Goal: Feedback & Contribution: Contribute content

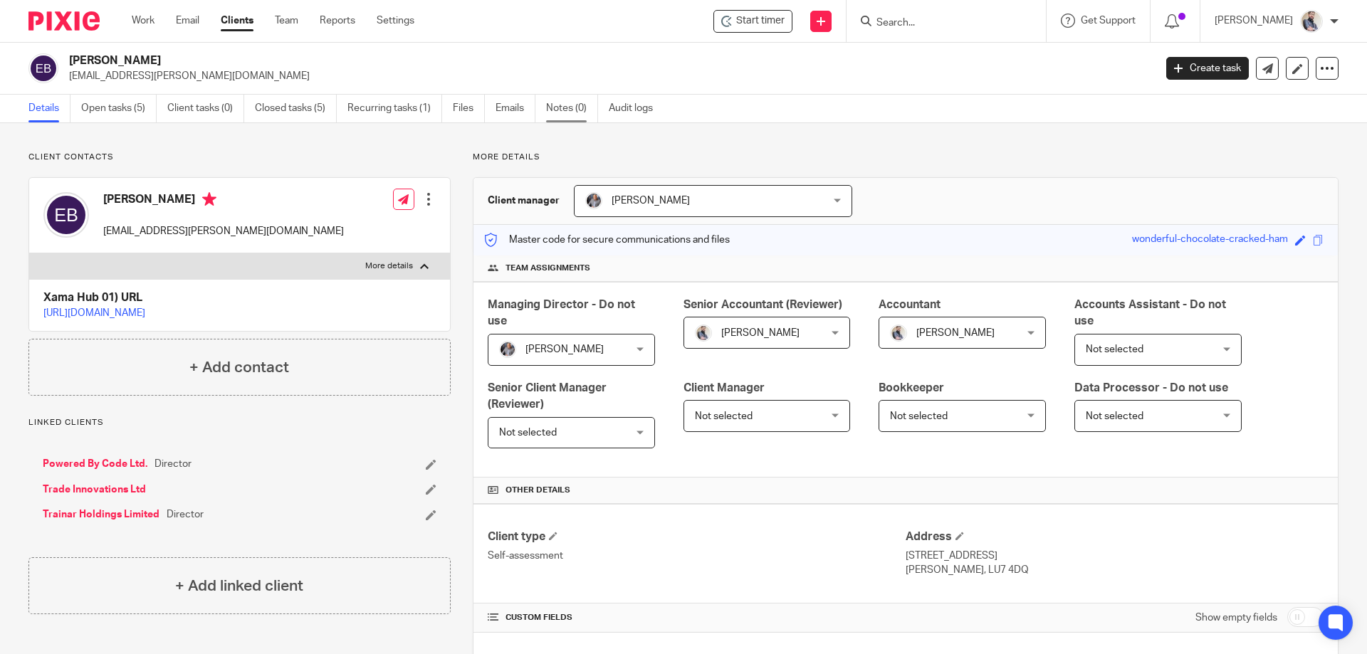
click at [582, 102] on link "Notes (0)" at bounding box center [572, 109] width 52 height 28
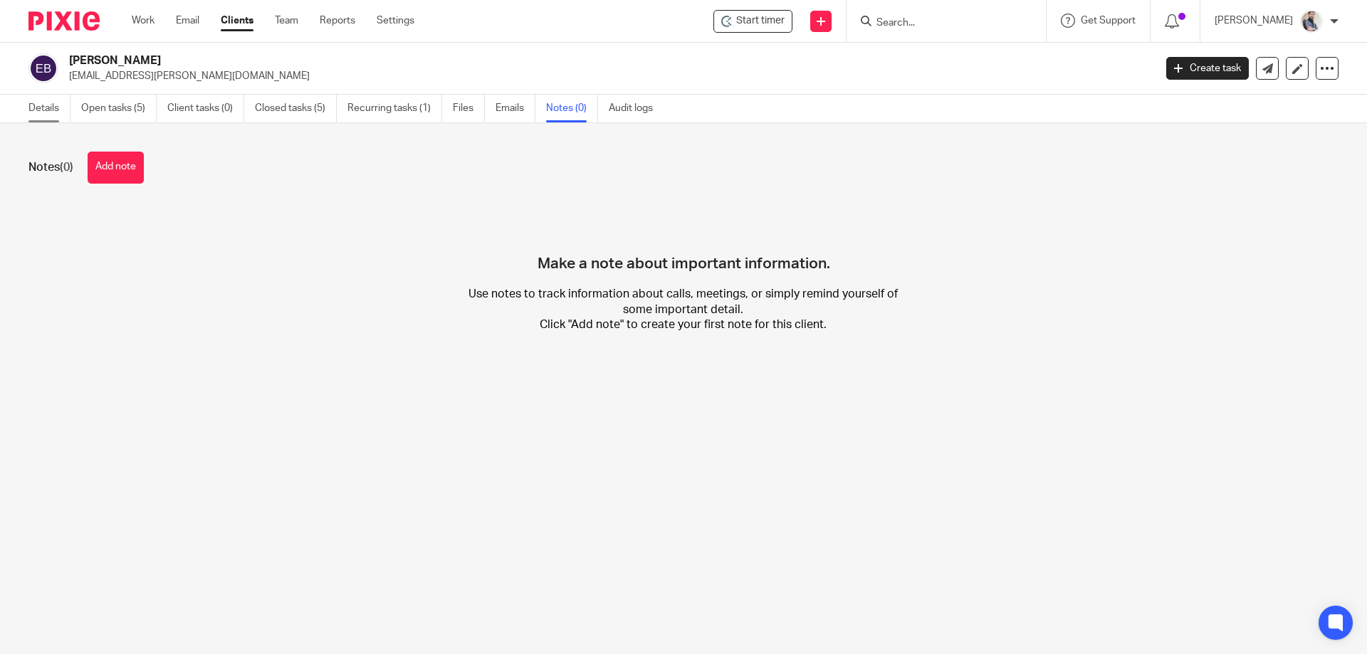
click at [53, 106] on link "Details" at bounding box center [49, 109] width 42 height 28
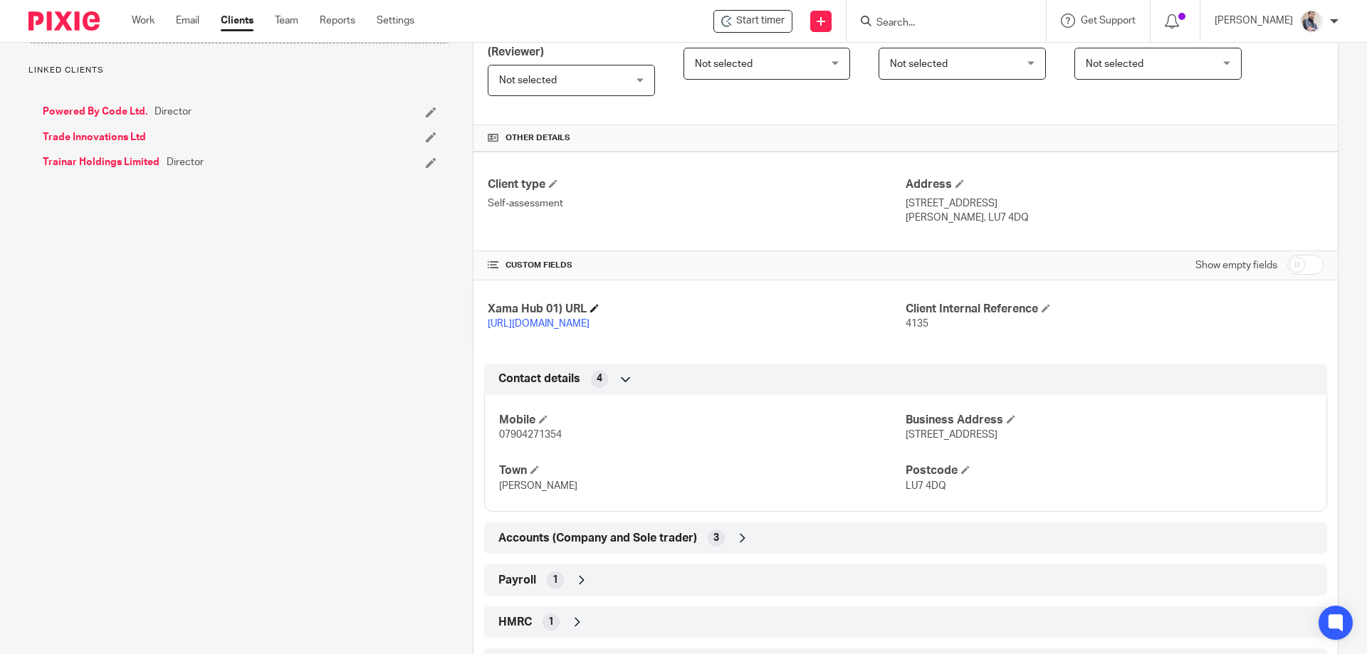
scroll to position [475, 0]
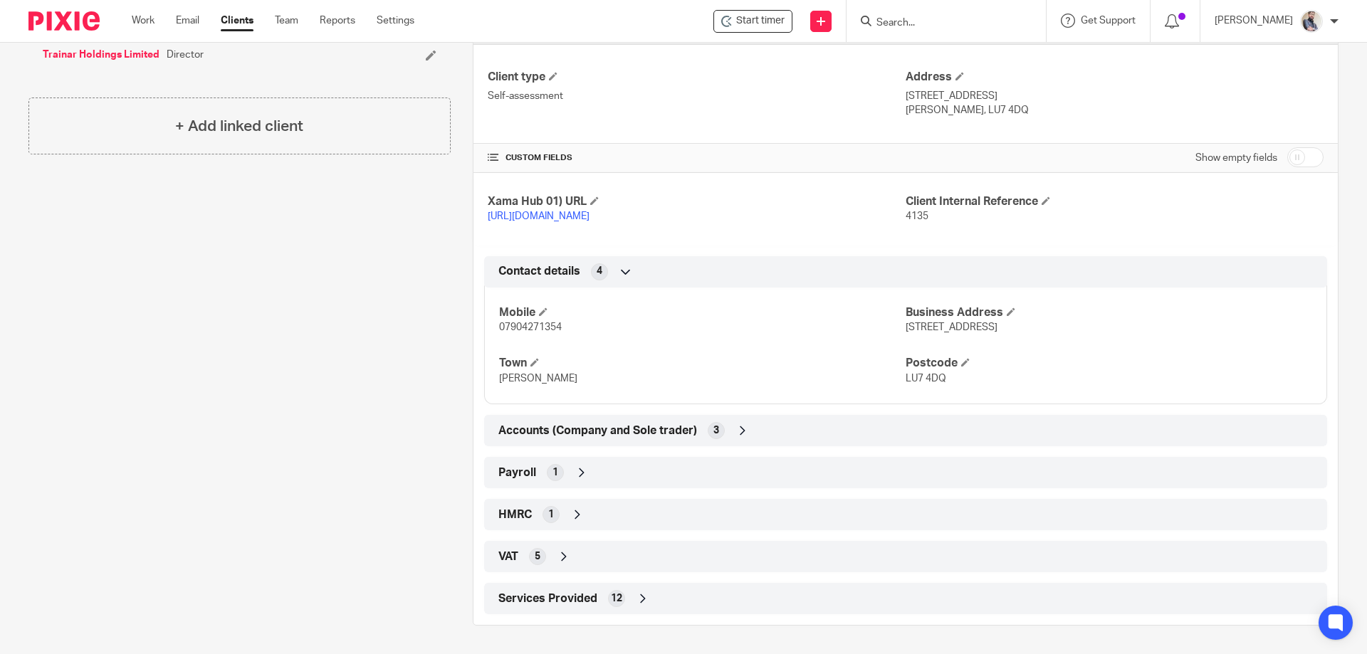
click at [516, 469] on span "Payroll" at bounding box center [517, 472] width 38 height 15
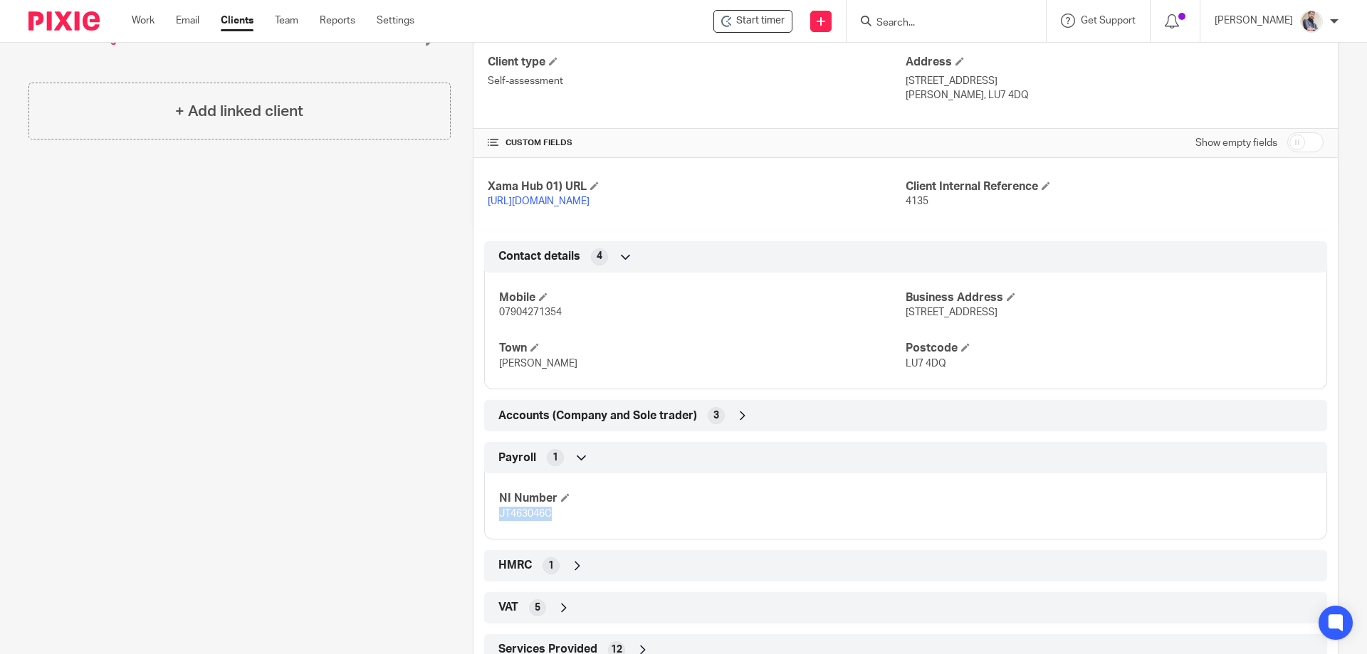
drag, startPoint x: 548, startPoint y: 530, endPoint x: 497, endPoint y: 530, distance: 51.3
click at [499, 519] on span "JT463046C" at bounding box center [525, 514] width 53 height 10
copy span "JT463046C"
click at [593, 521] on p "JT463046C" at bounding box center [702, 514] width 406 height 14
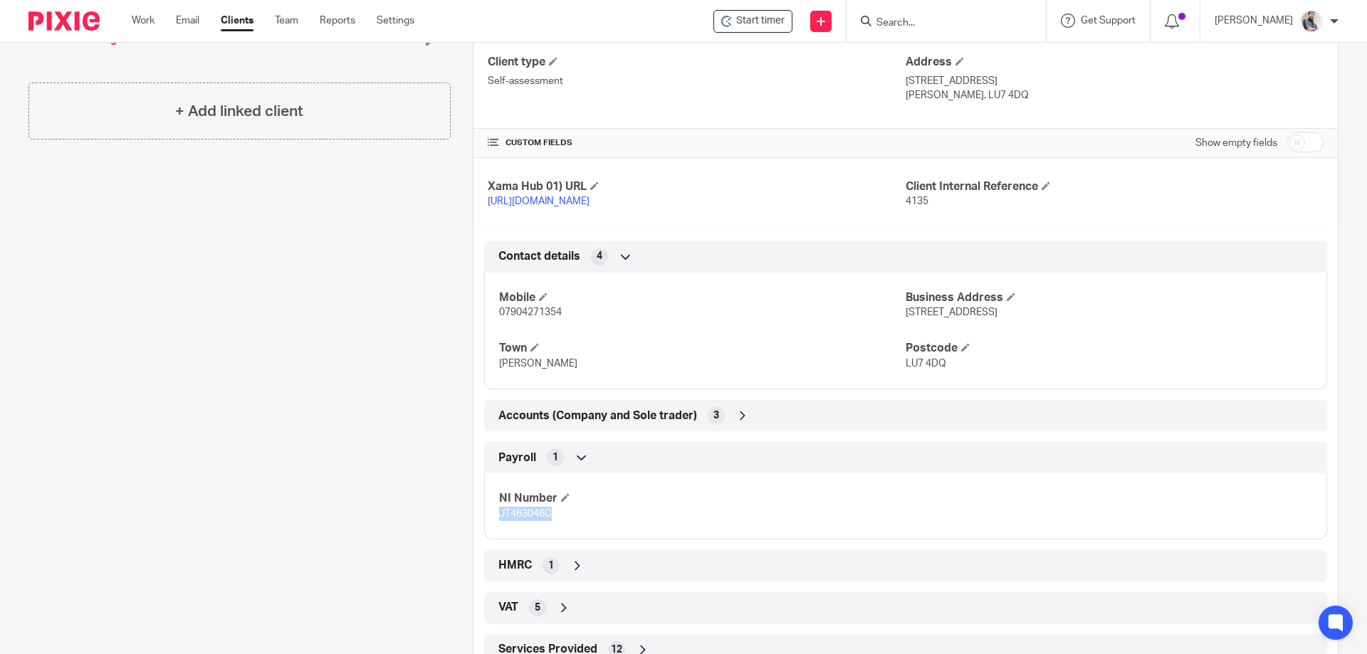
click at [515, 519] on span "JT463046C" at bounding box center [525, 514] width 53 height 10
drag, startPoint x: 515, startPoint y: 529, endPoint x: 439, endPoint y: 526, distance: 76.2
click at [439, 526] on div "Client contacts Ettan Bazil ettan.bazil@tradeinnovations.group Edit contact Cre…" at bounding box center [228, 177] width 444 height 1000
click at [502, 519] on span "JT463046C" at bounding box center [525, 514] width 53 height 10
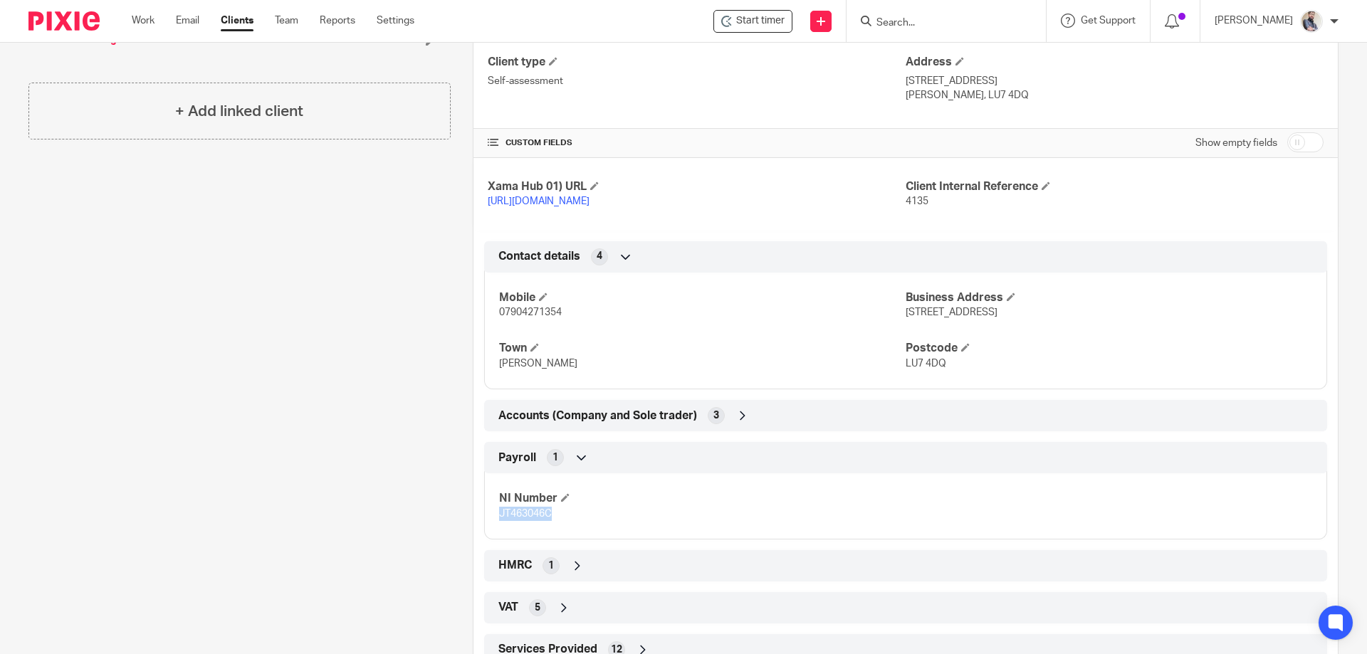
copy span "JT463046C"
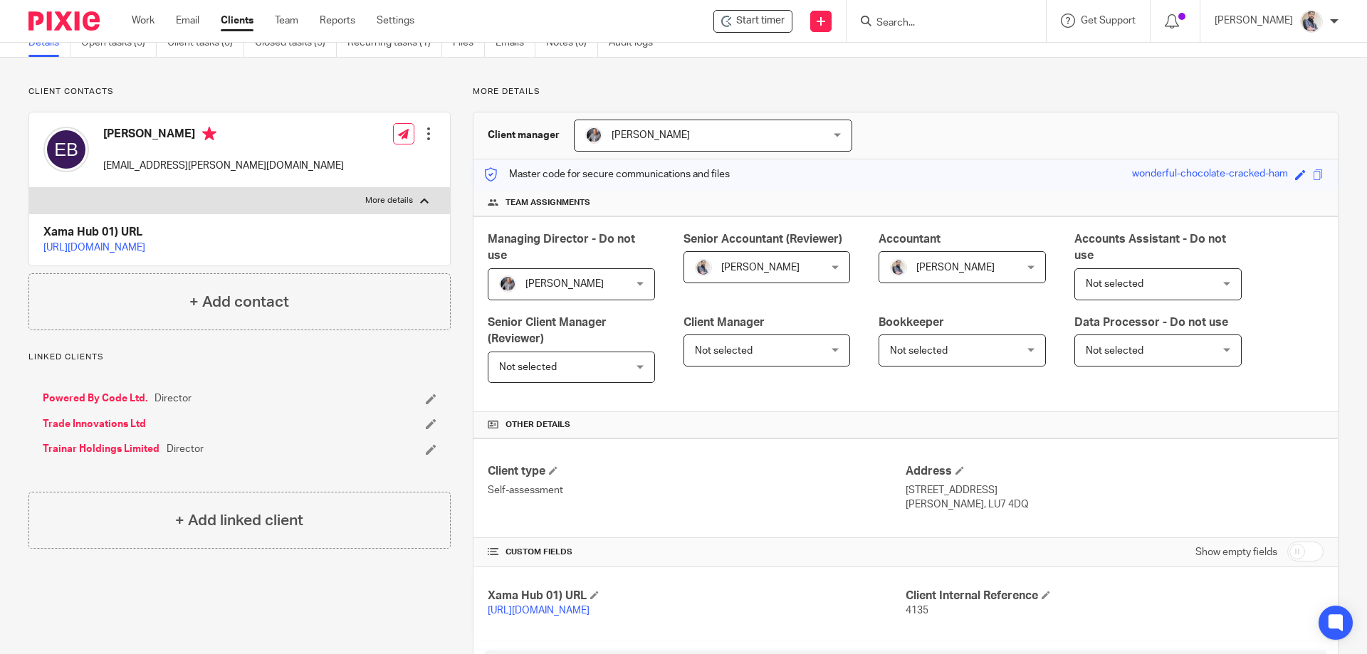
scroll to position [0, 0]
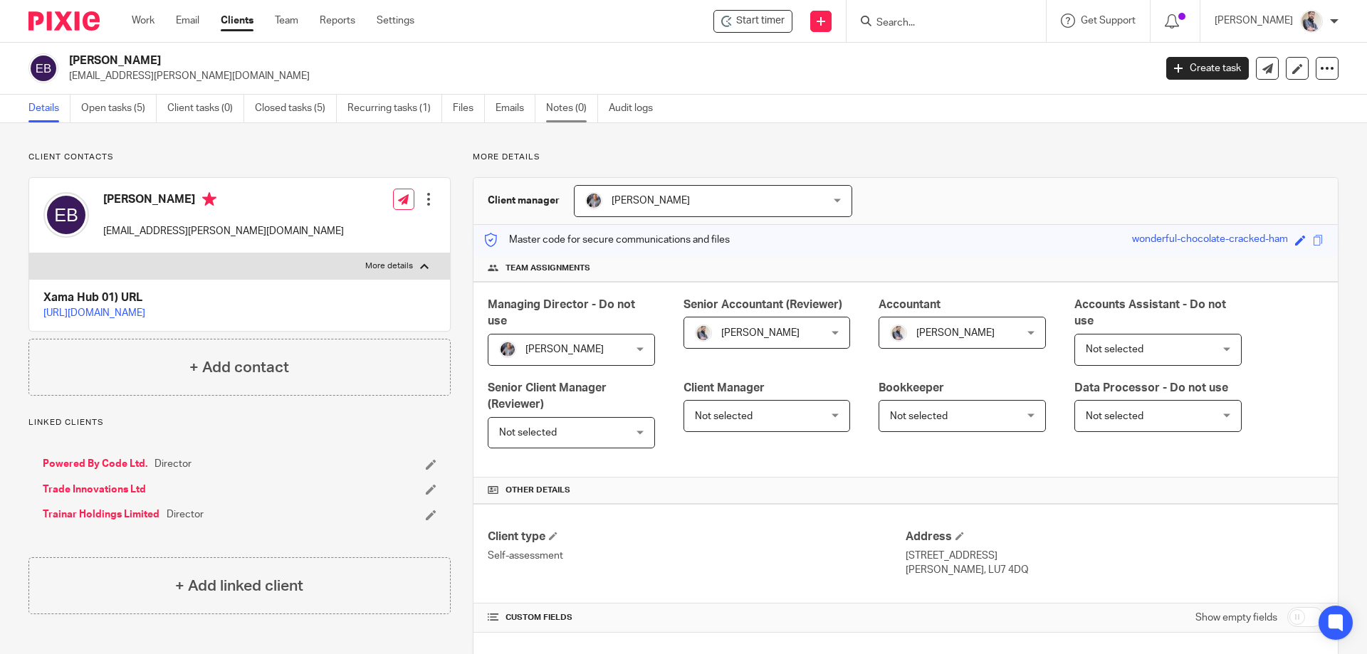
click at [563, 115] on link "Notes (0)" at bounding box center [572, 109] width 52 height 28
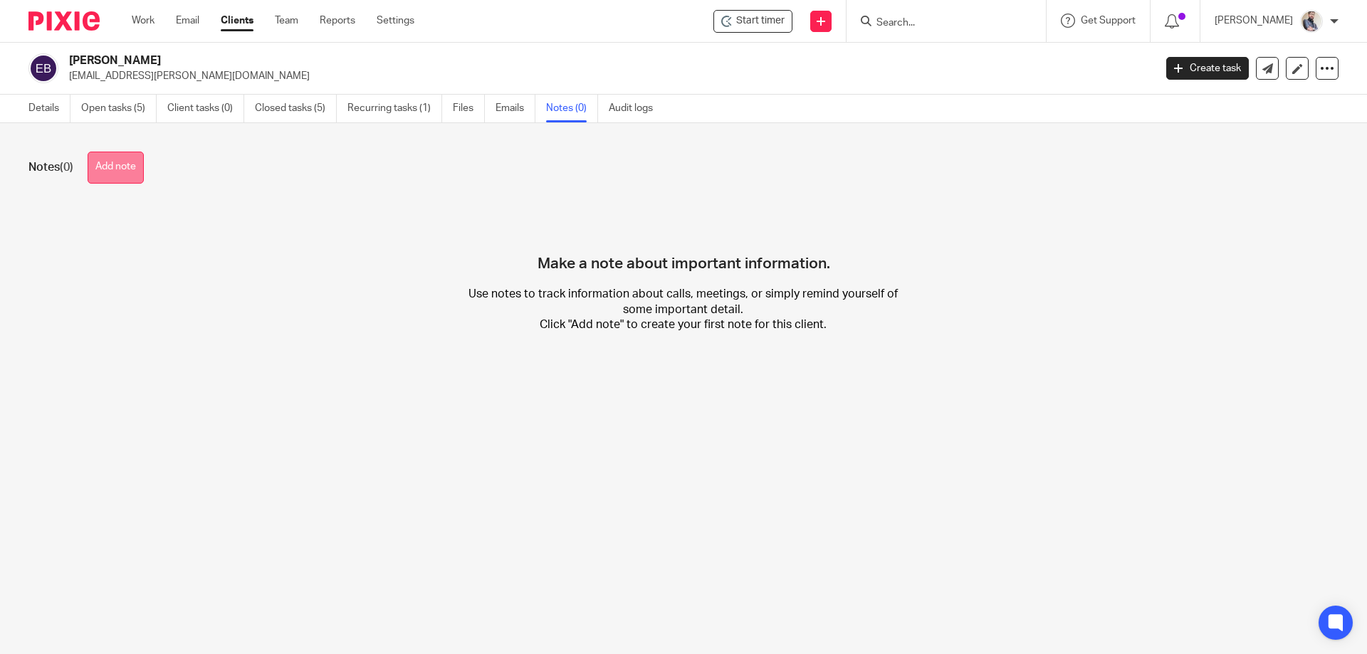
click at [127, 169] on button "Add note" at bounding box center [116, 168] width 56 height 32
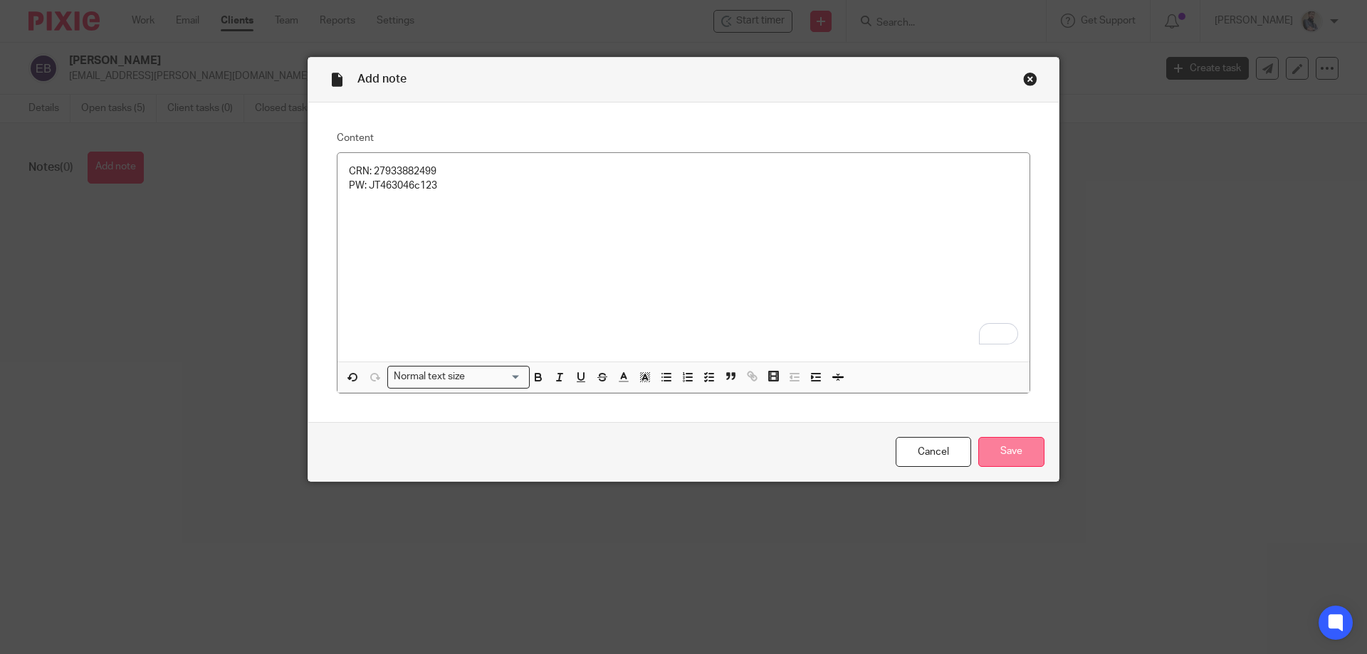
click at [1021, 451] on input "Save" at bounding box center [1011, 452] width 66 height 31
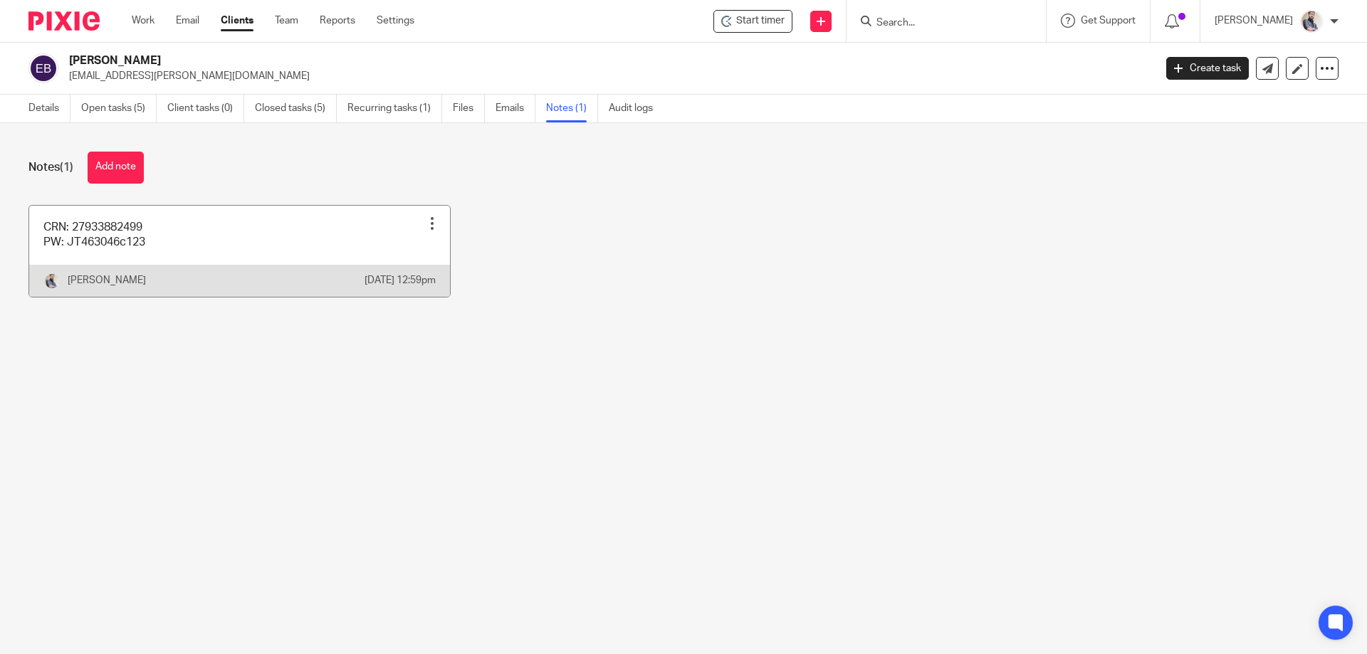
click at [191, 242] on link at bounding box center [239, 251] width 421 height 91
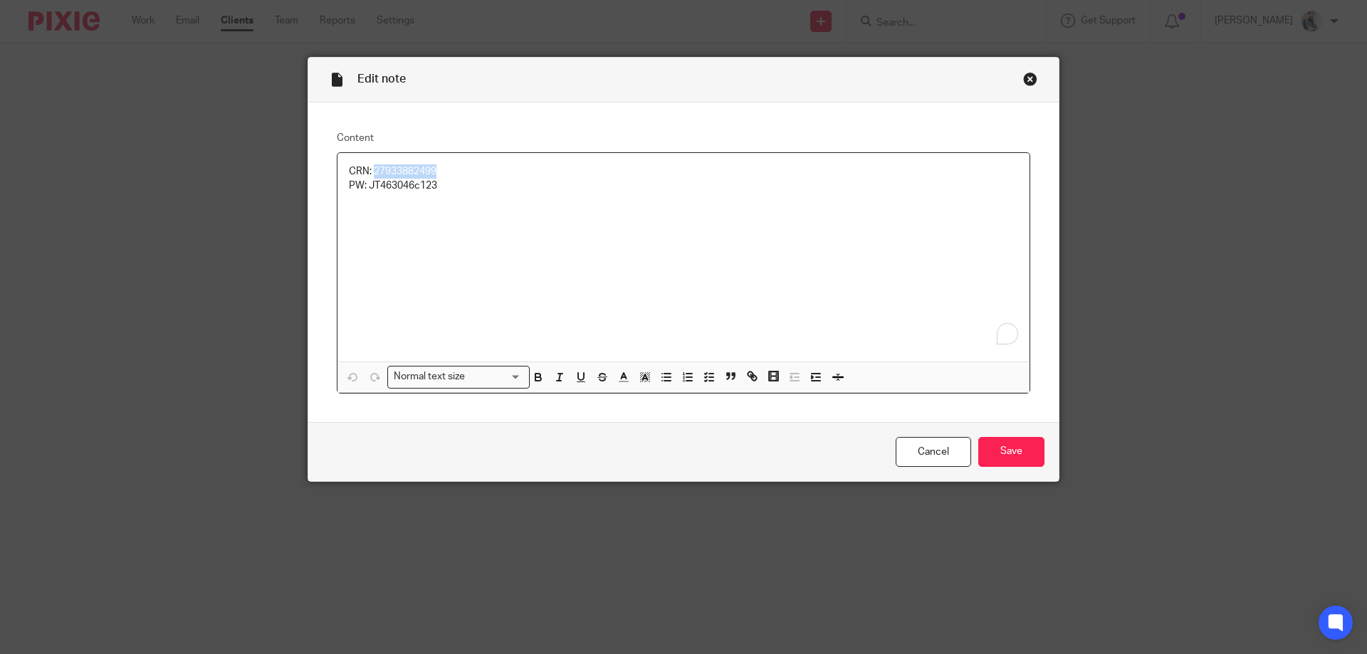
drag, startPoint x: 439, startPoint y: 170, endPoint x: 367, endPoint y: 171, distance: 71.9
click at [367, 171] on p "CRN: 27933882499" at bounding box center [683, 171] width 669 height 14
copy p "27933882499"
drag, startPoint x: 446, startPoint y: 188, endPoint x: 362, endPoint y: 187, distance: 84.0
click at [362, 187] on p "PW: JT463046c123" at bounding box center [683, 186] width 669 height 14
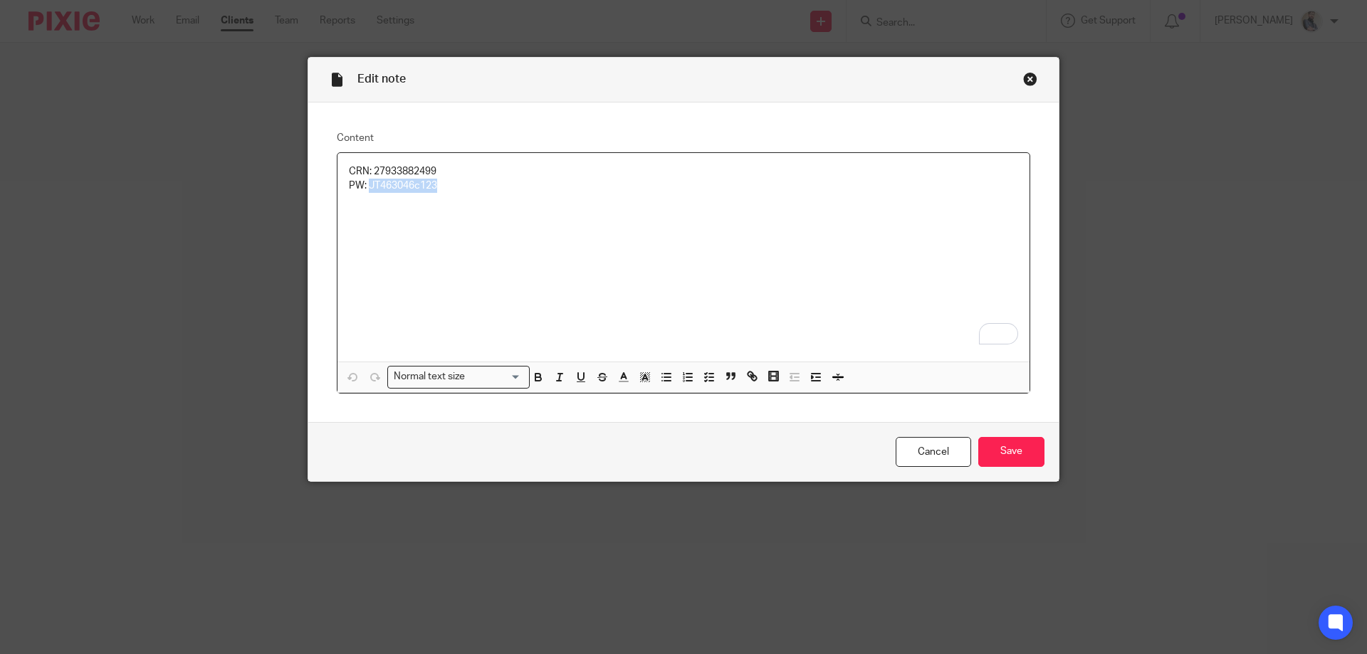
copy p "JT463046c123"
click at [991, 446] on input "Save" at bounding box center [1011, 452] width 66 height 31
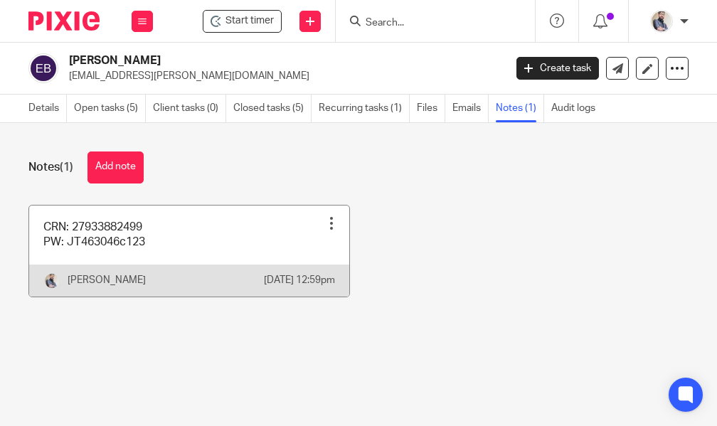
click at [168, 260] on link at bounding box center [189, 251] width 320 height 91
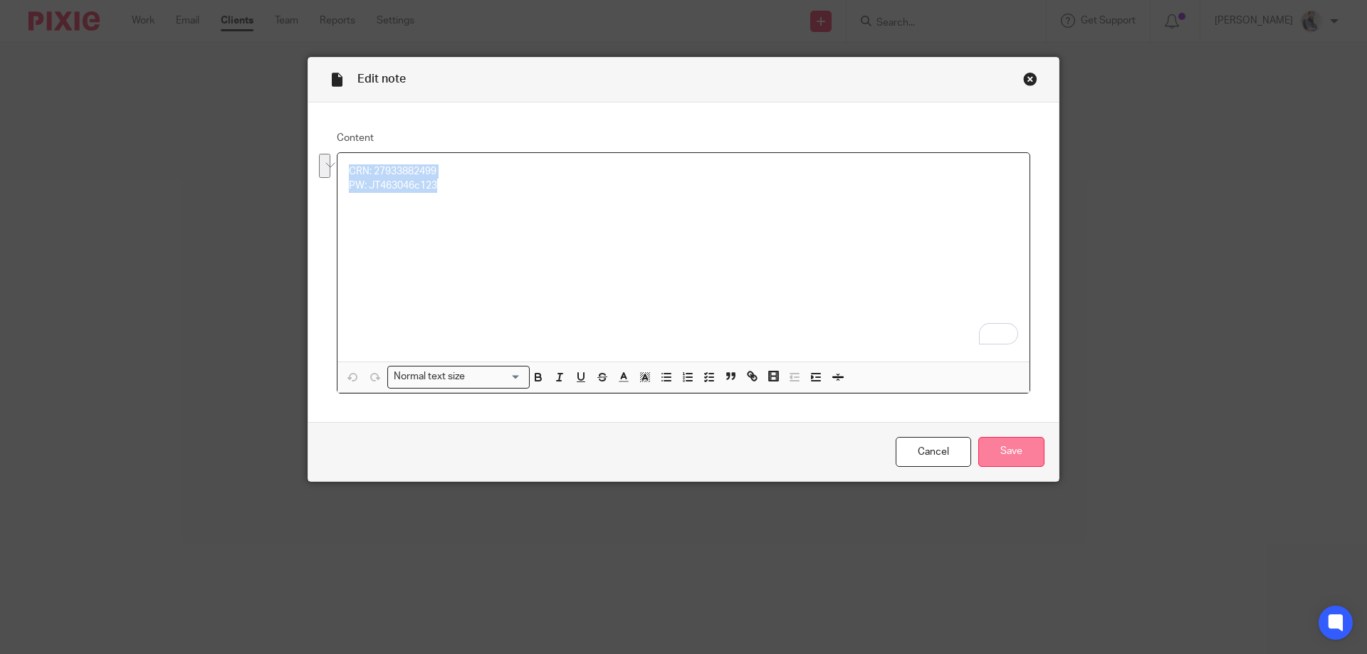
click at [717, 426] on input "Save" at bounding box center [1011, 452] width 66 height 31
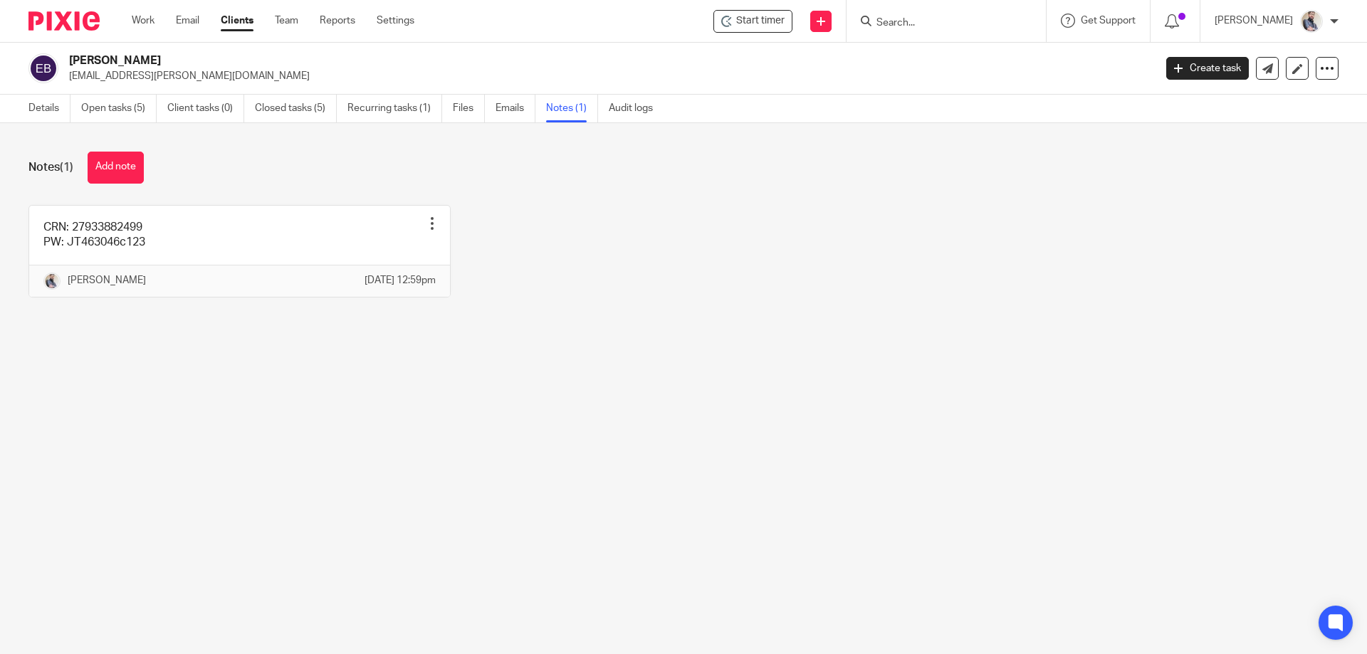
click at [650, 379] on main "[PERSON_NAME] [EMAIL_ADDRESS][PERSON_NAME][DOMAIN_NAME] Create task Update from…" at bounding box center [683, 327] width 1367 height 654
